Goal: Task Accomplishment & Management: Manage account settings

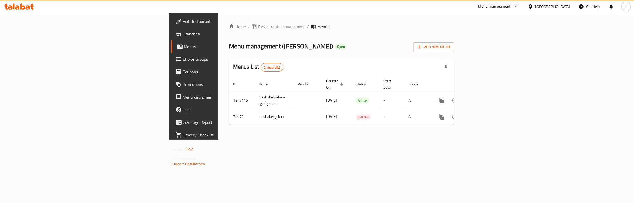
click at [183, 59] on span "Choice Groups" at bounding box center [227, 59] width 88 height 6
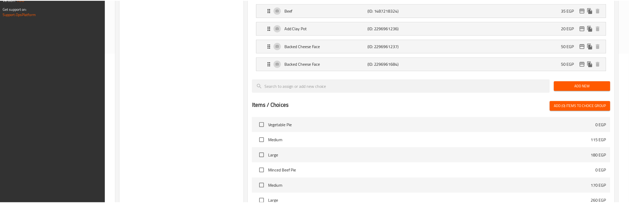
scroll to position [242, 0]
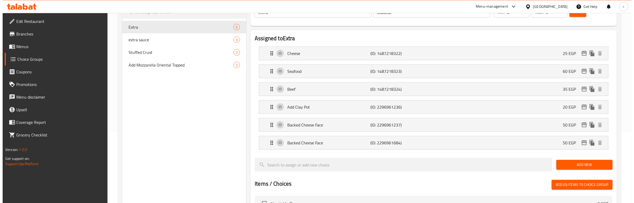
scroll to position [0, 0]
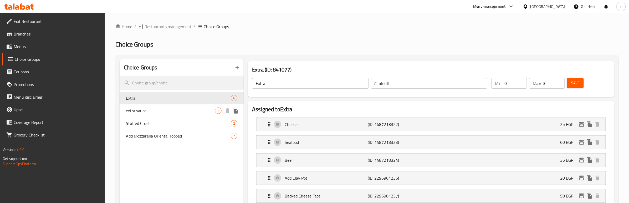
click at [185, 110] on span "extra sauce" at bounding box center [170, 111] width 89 height 6
type input "extra sauce"
type input "اضافه صوص"
type input "1"
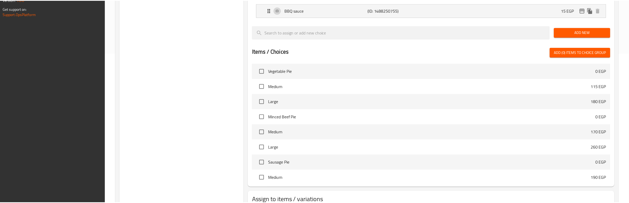
scroll to position [188, 0]
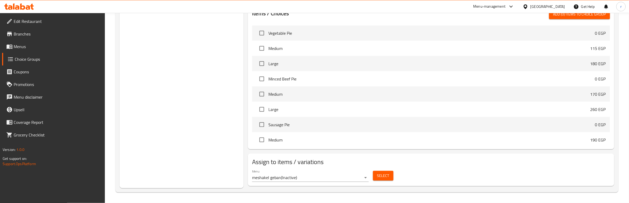
click at [225, 180] on div "Choice Groups Extra 6 extra sauce 3 Stuffed Crust 2 Add Mozzarella Oriental Top…" at bounding box center [182, 29] width 124 height 317
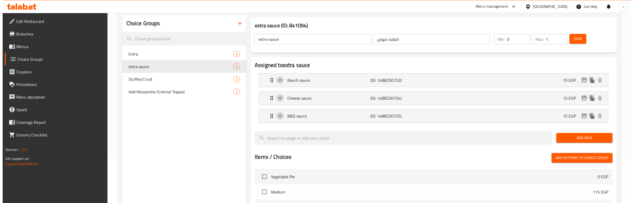
scroll to position [0, 0]
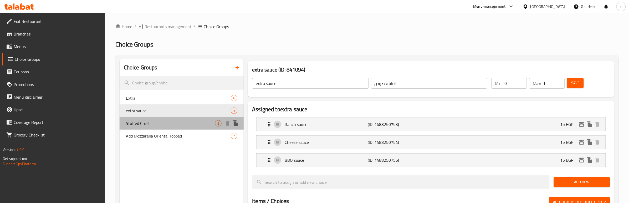
click at [181, 122] on span "Stuffed Crust" at bounding box center [170, 123] width 89 height 6
type input "Stuffed Crust"
type input "حشو اطراف"
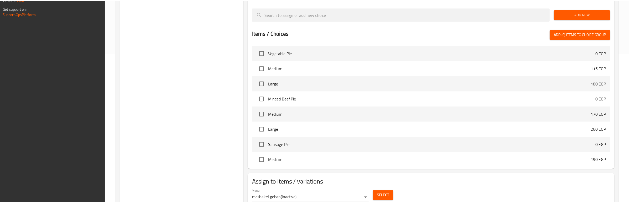
scroll to position [170, 0]
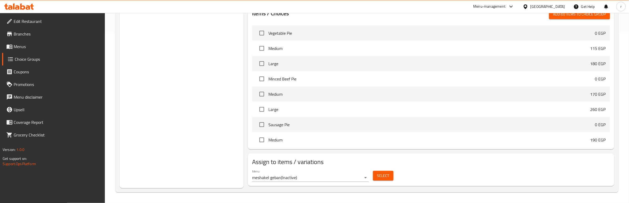
click at [224, 186] on div "Choice Groups Extra 6 extra sauce 3 Stuffed Crust 2 Add Mozzarella Oriental Top…" at bounding box center [182, 38] width 124 height 299
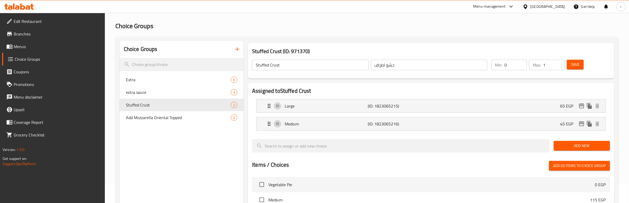
scroll to position [0, 0]
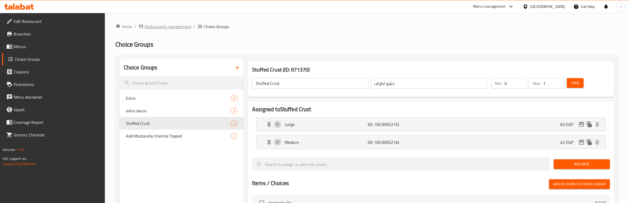
click at [183, 28] on span "Restaurants management" at bounding box center [168, 26] width 47 height 6
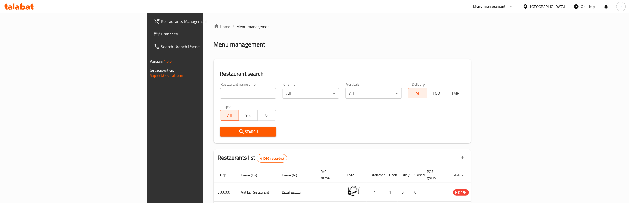
click at [161, 35] on span "Branches" at bounding box center [204, 34] width 87 height 6
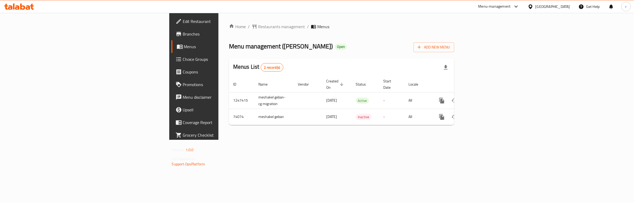
click at [183, 62] on span "Choice Groups" at bounding box center [227, 59] width 88 height 6
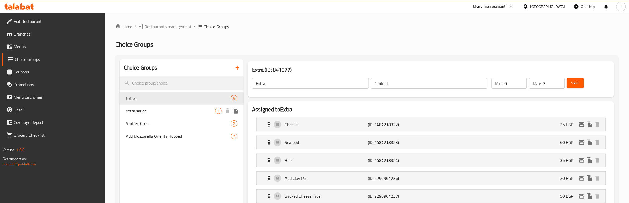
click at [155, 112] on span "extra sauce" at bounding box center [170, 111] width 89 height 6
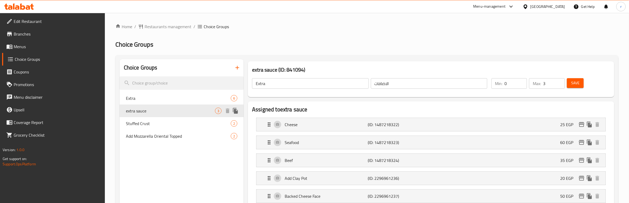
type input "extra sauce"
type input "اضافه صوص"
type input "1"
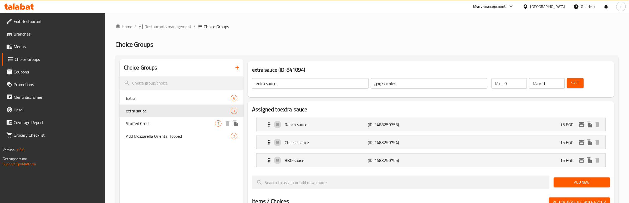
click at [154, 123] on span "Stuffed Crust" at bounding box center [170, 123] width 89 height 6
type input "Stuffed Crust"
type input "حشو اطراف"
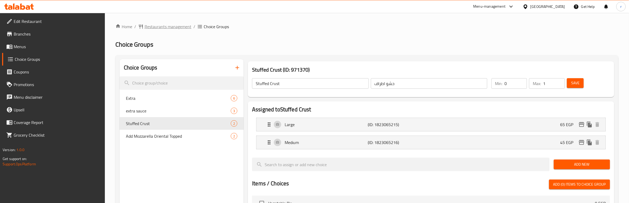
click at [168, 23] on span "Restaurants management" at bounding box center [168, 26] width 47 height 6
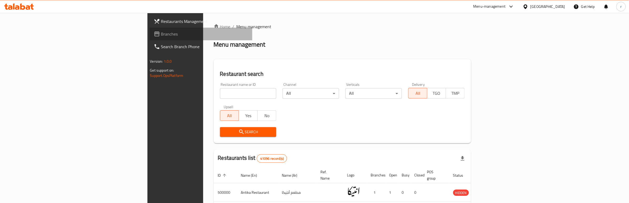
click at [161, 33] on span "Branches" at bounding box center [204, 34] width 87 height 6
